Goal: Information Seeking & Learning: Learn about a topic

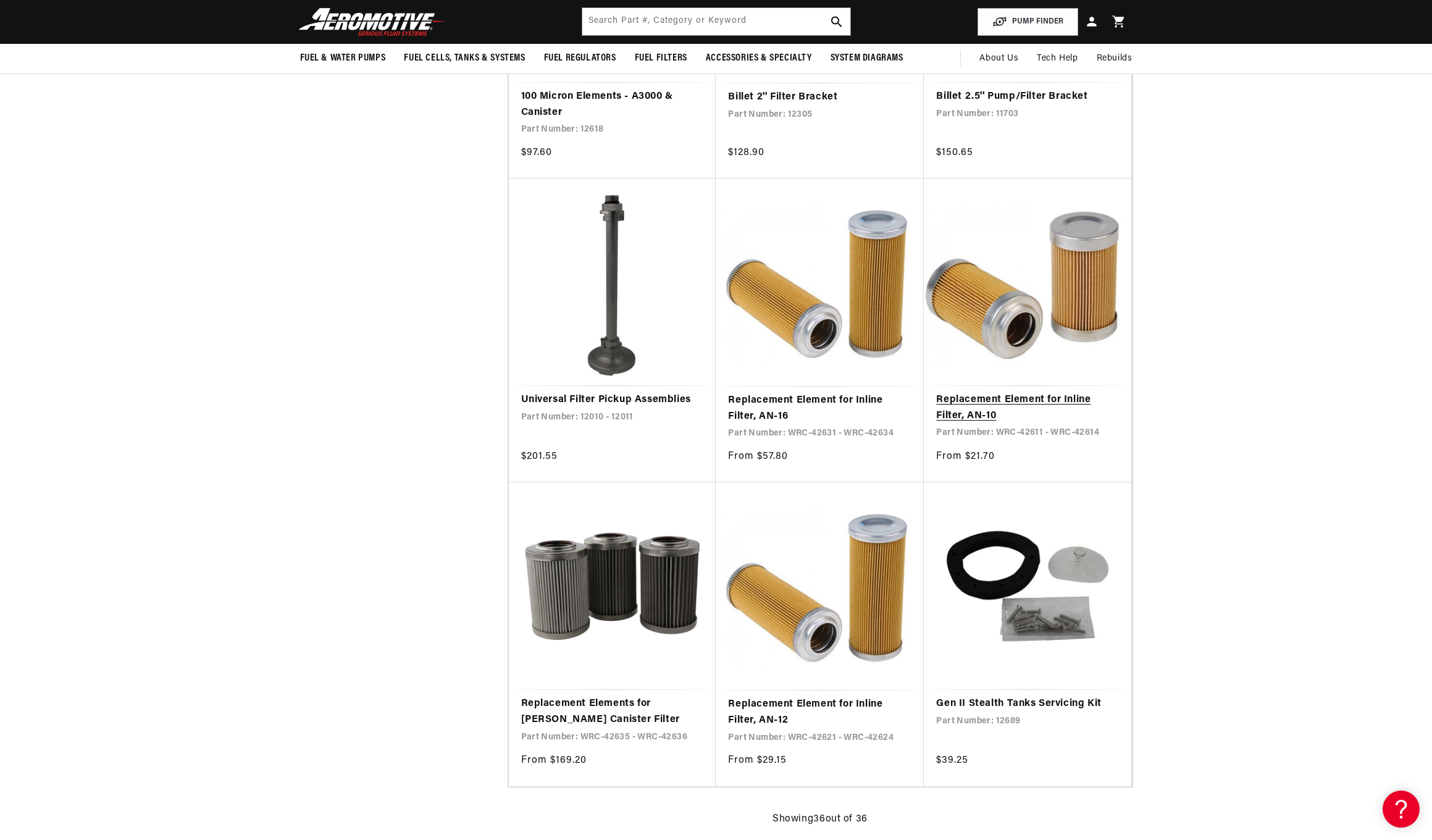
click at [1040, 392] on link "Replacement Element for Inline Filter, AN-10" at bounding box center [1027, 407] width 183 height 31
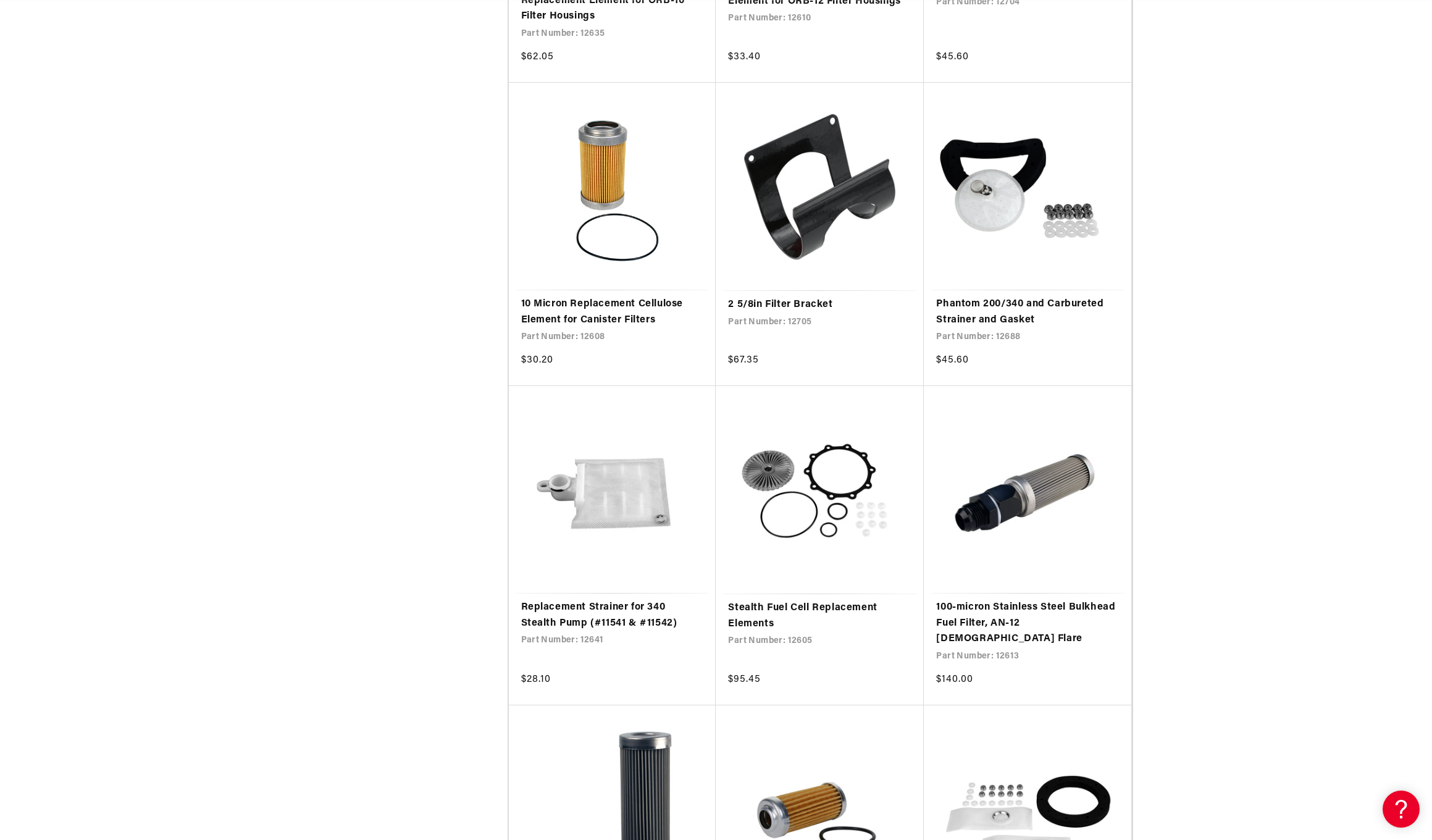
scroll to position [1274, 0]
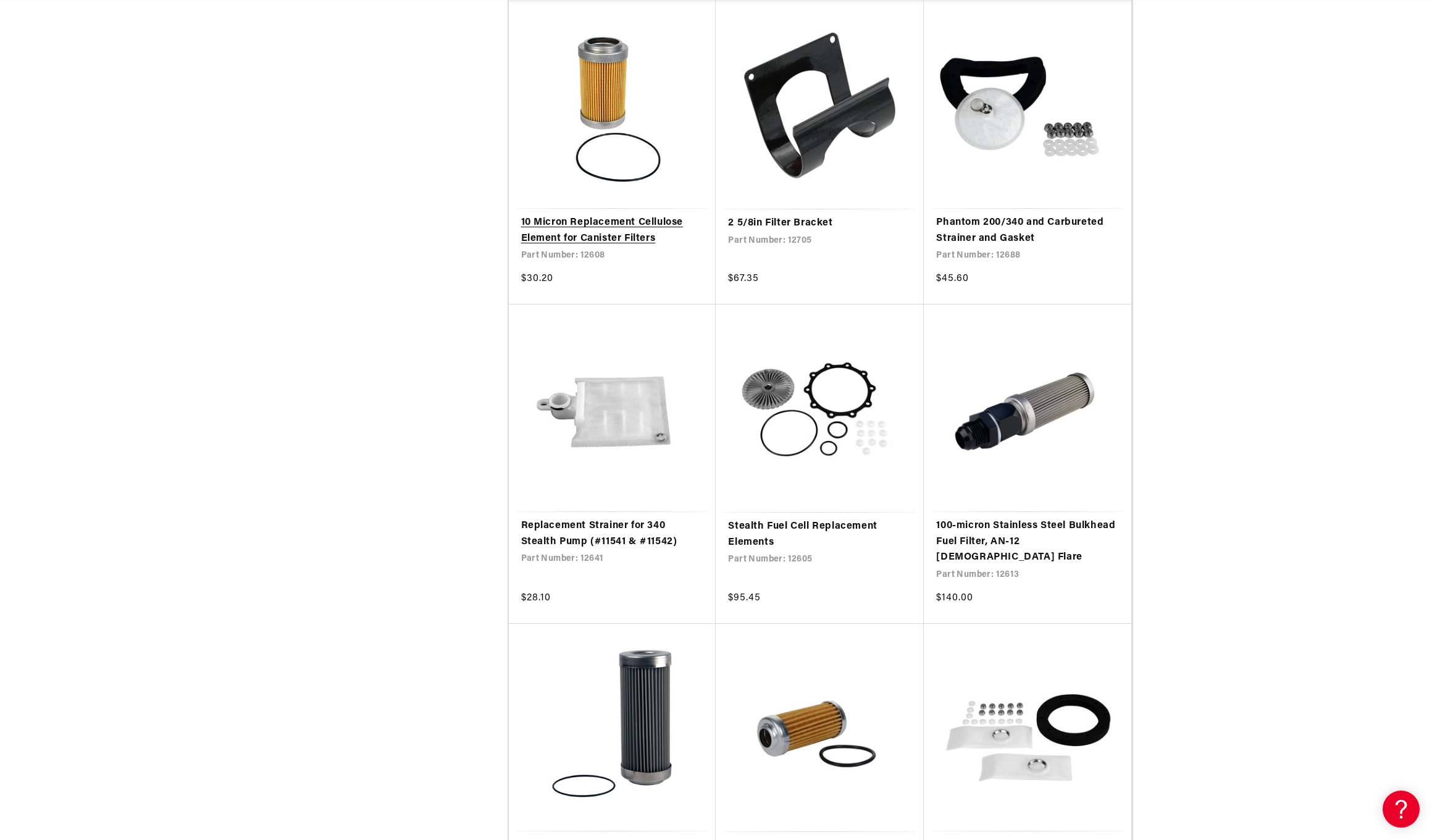
click at [591, 220] on link "10 Micron Replacement Cellulose Element for Canister Filters" at bounding box center [612, 231] width 183 height 31
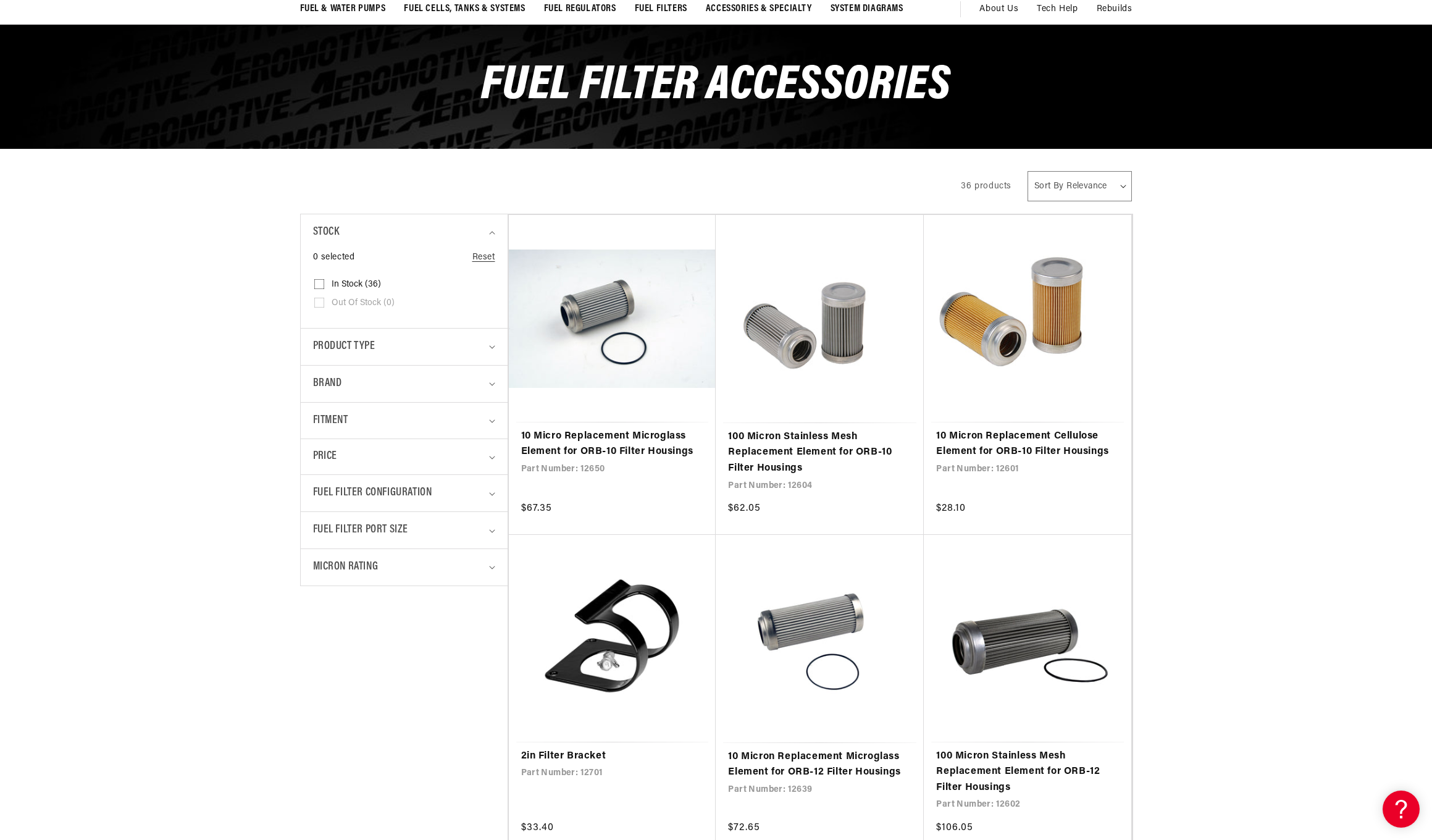
scroll to position [127, 0]
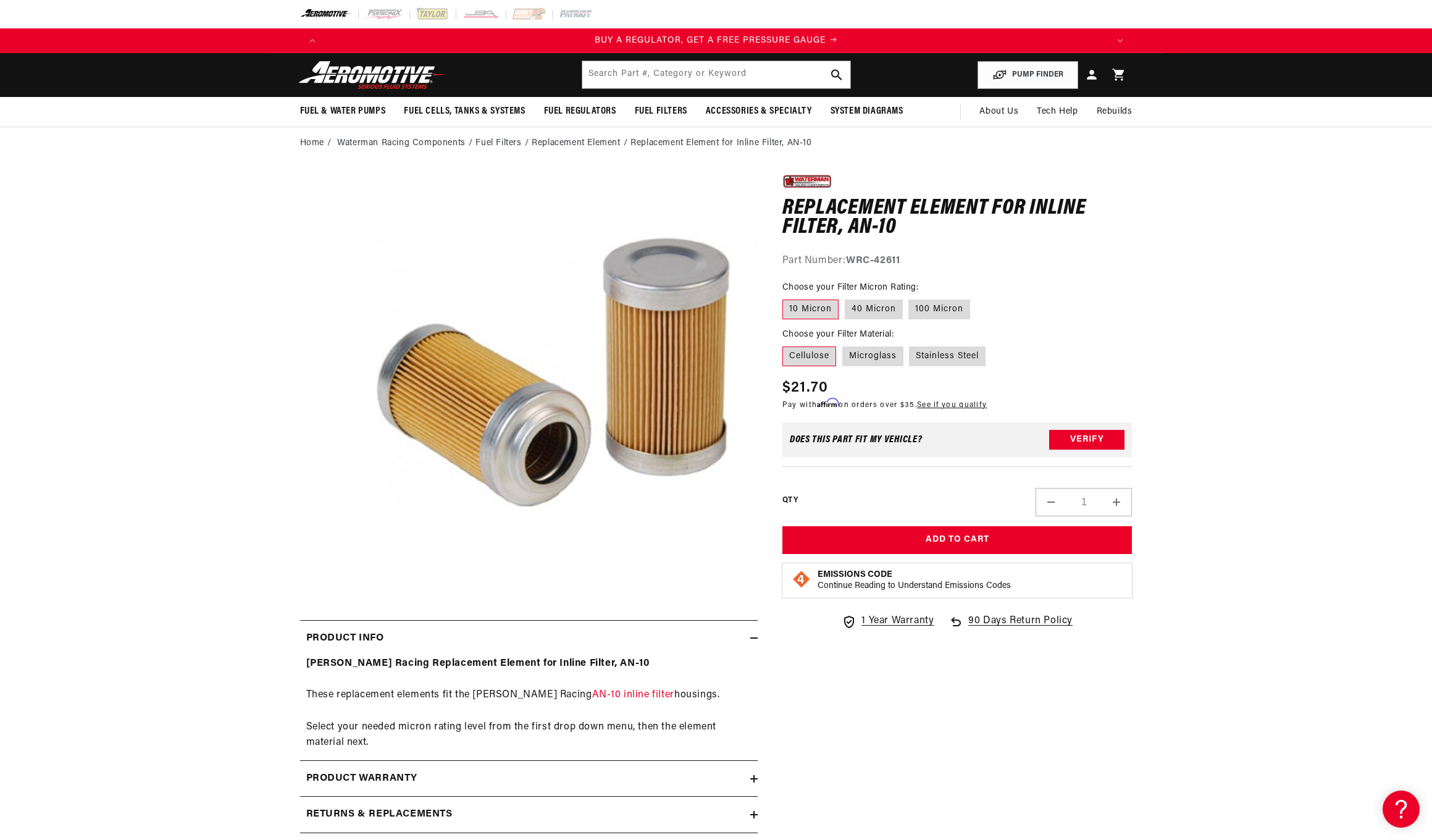
scroll to position [0, 783]
click at [600, 693] on link "AN-10 inline filter" at bounding box center [633, 695] width 82 height 10
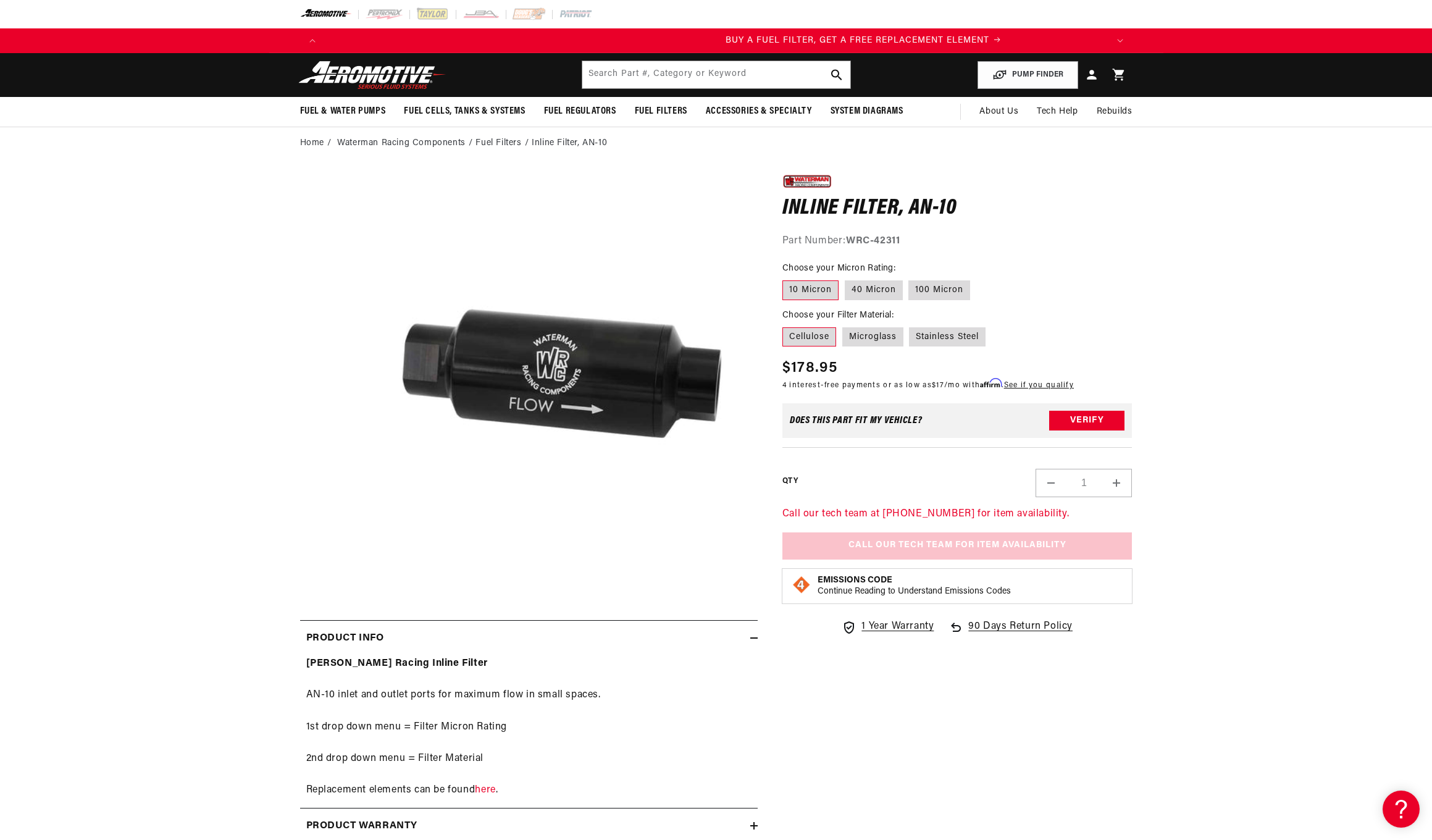
scroll to position [0, 783]
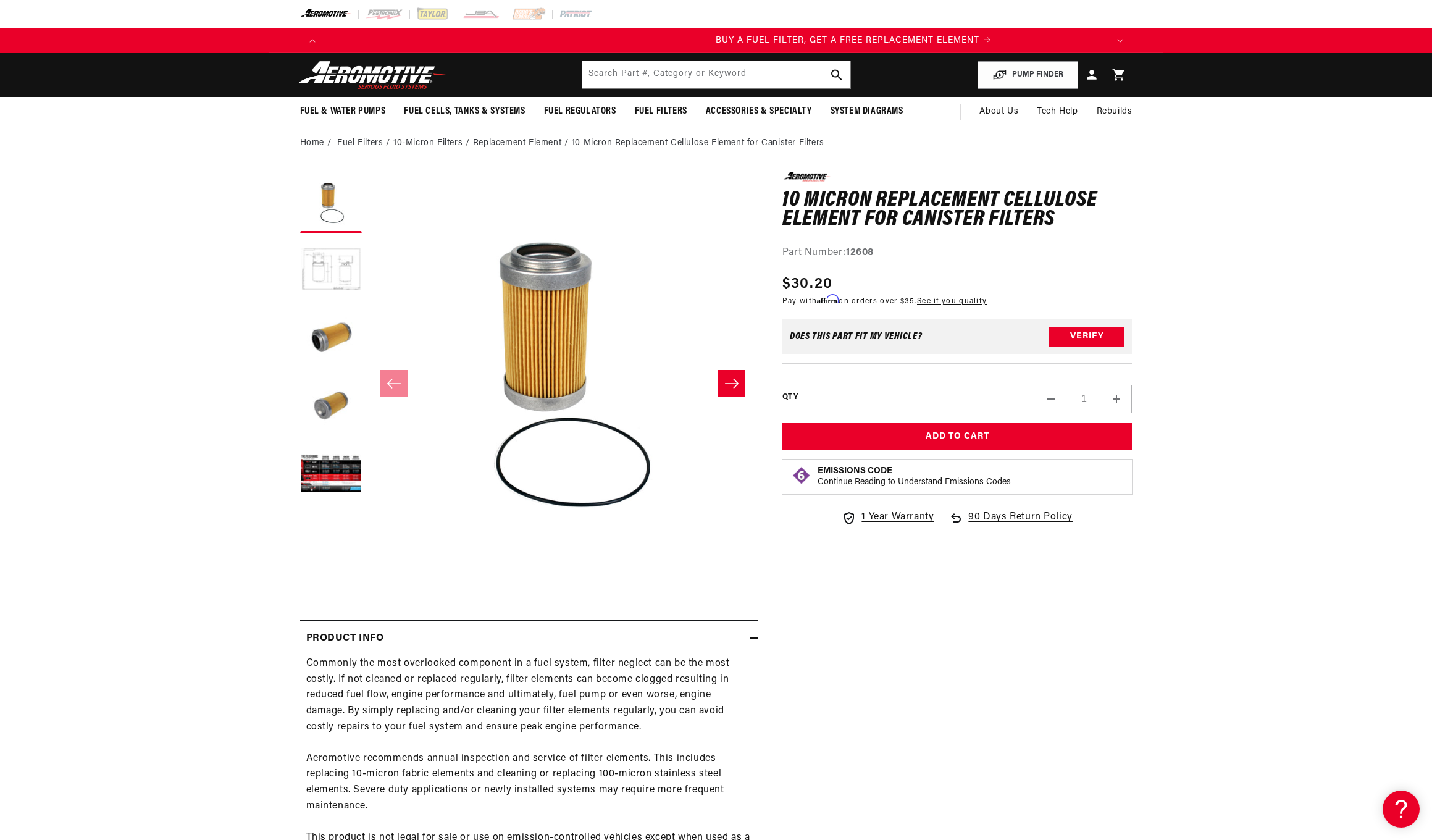
scroll to position [0, 783]
click at [335, 271] on button "Load image 2 in gallery view" at bounding box center [331, 270] width 62 height 62
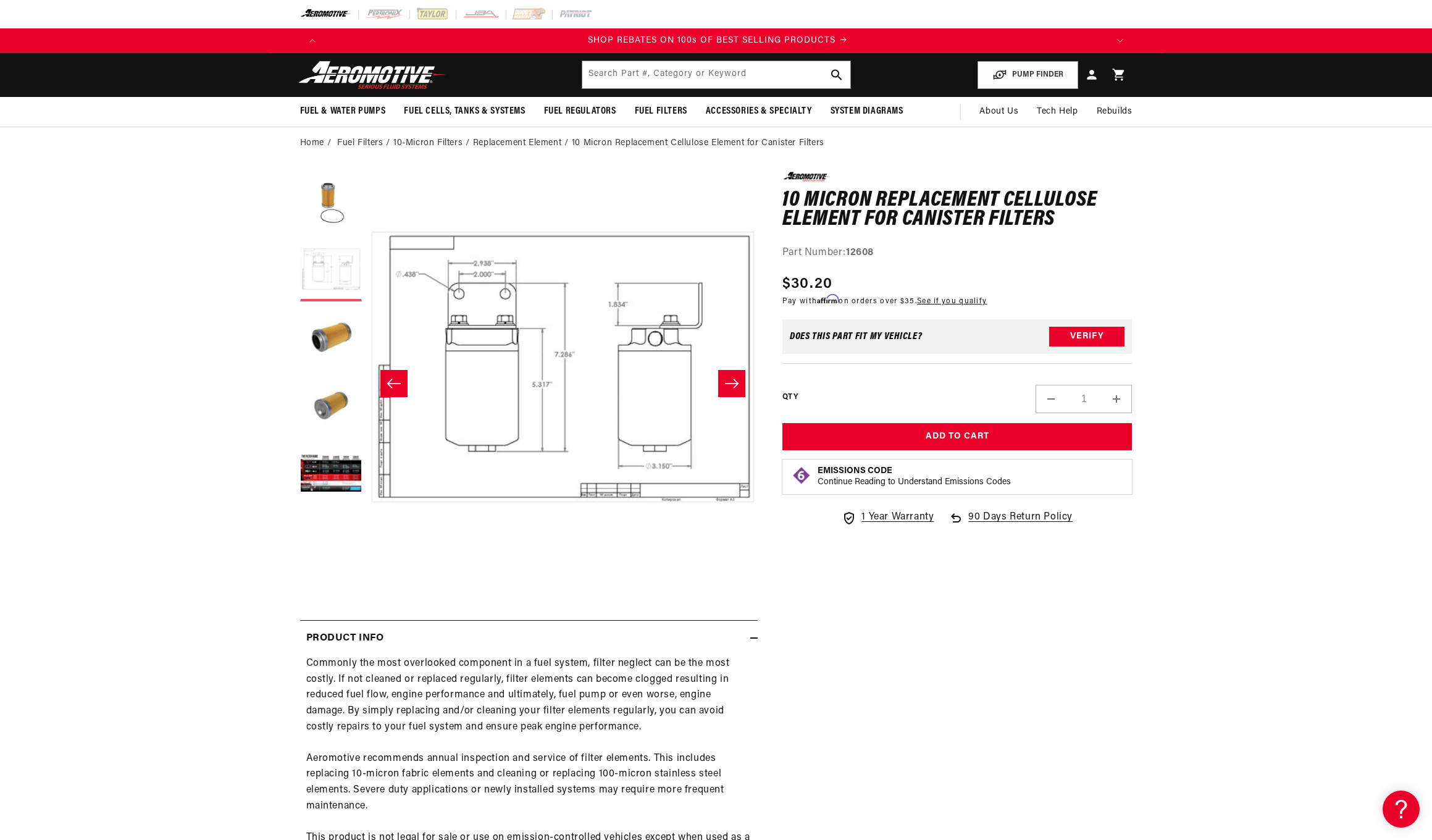
scroll to position [0, 1567]
